Goal: Transaction & Acquisition: Purchase product/service

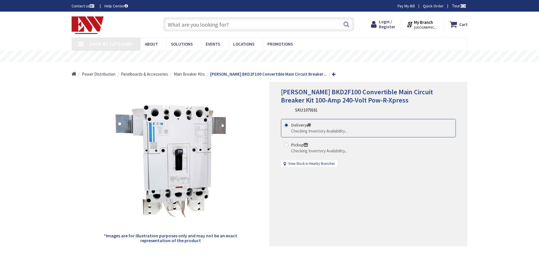
type input "[PERSON_NAME][GEOGRAPHIC_DATA], [GEOGRAPHIC_DATA]"
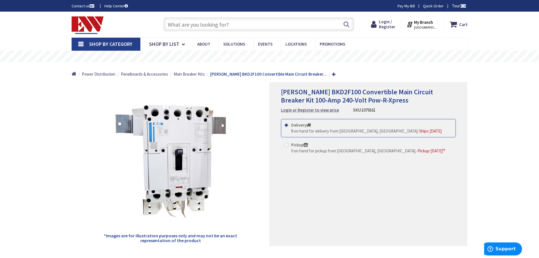
click at [315, 110] on strong "Login or Register to view price" at bounding box center [310, 109] width 58 height 5
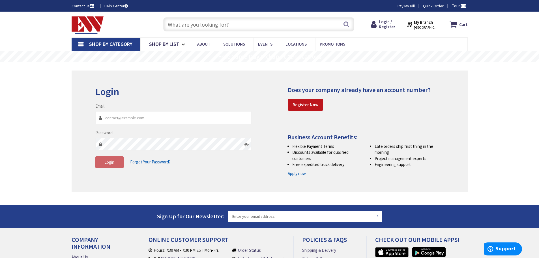
click at [115, 121] on input "Email" at bounding box center [173, 117] width 157 height 13
type input "teresa@uedinc.com"
